Goal: Browse casually

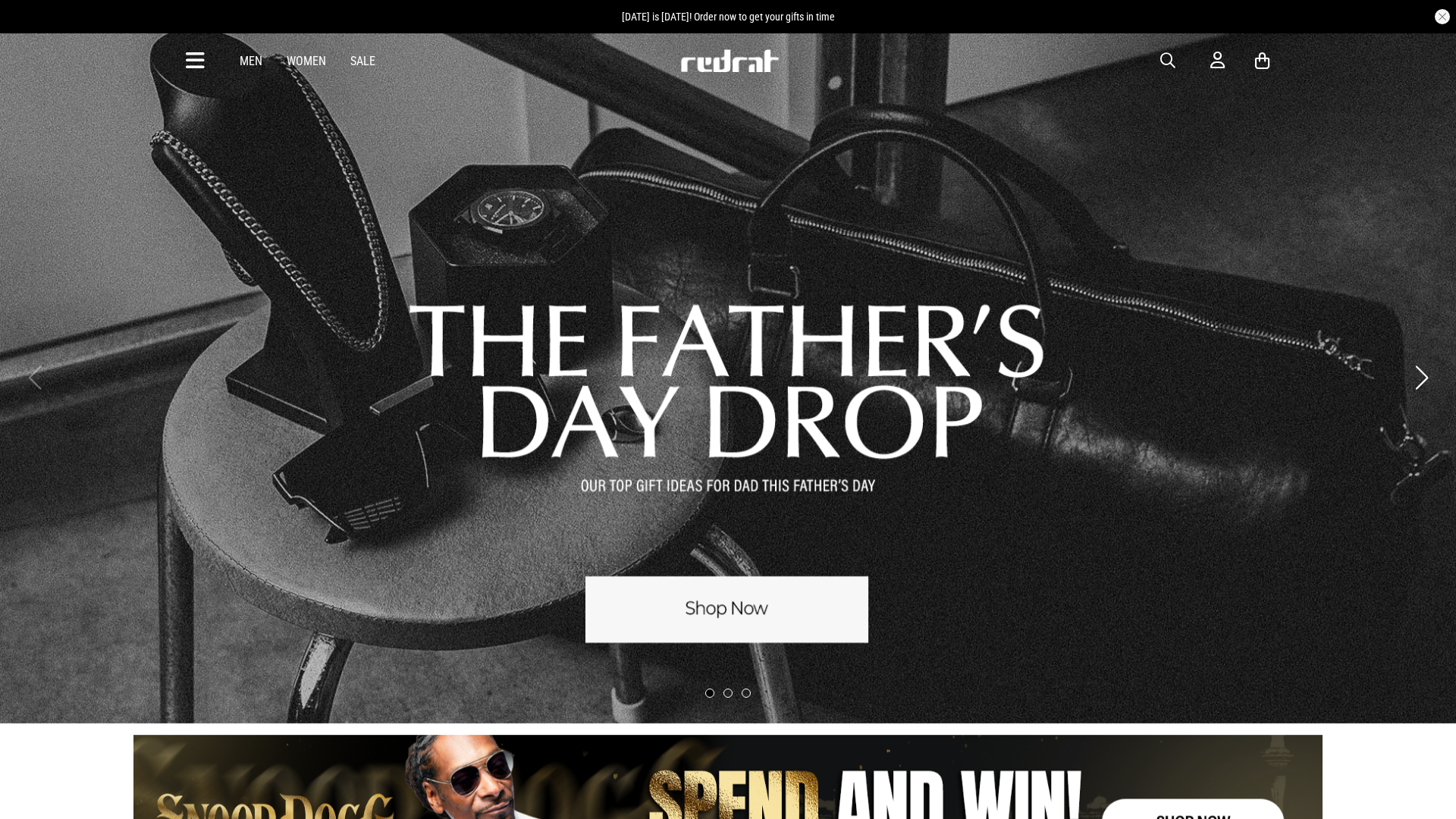
click at [0, 0] on article "[DATE] is [DATE]! Order now to get your gifts in time" at bounding box center [728, 16] width 1456 height 33
